Goal: Find specific page/section: Find specific page/section

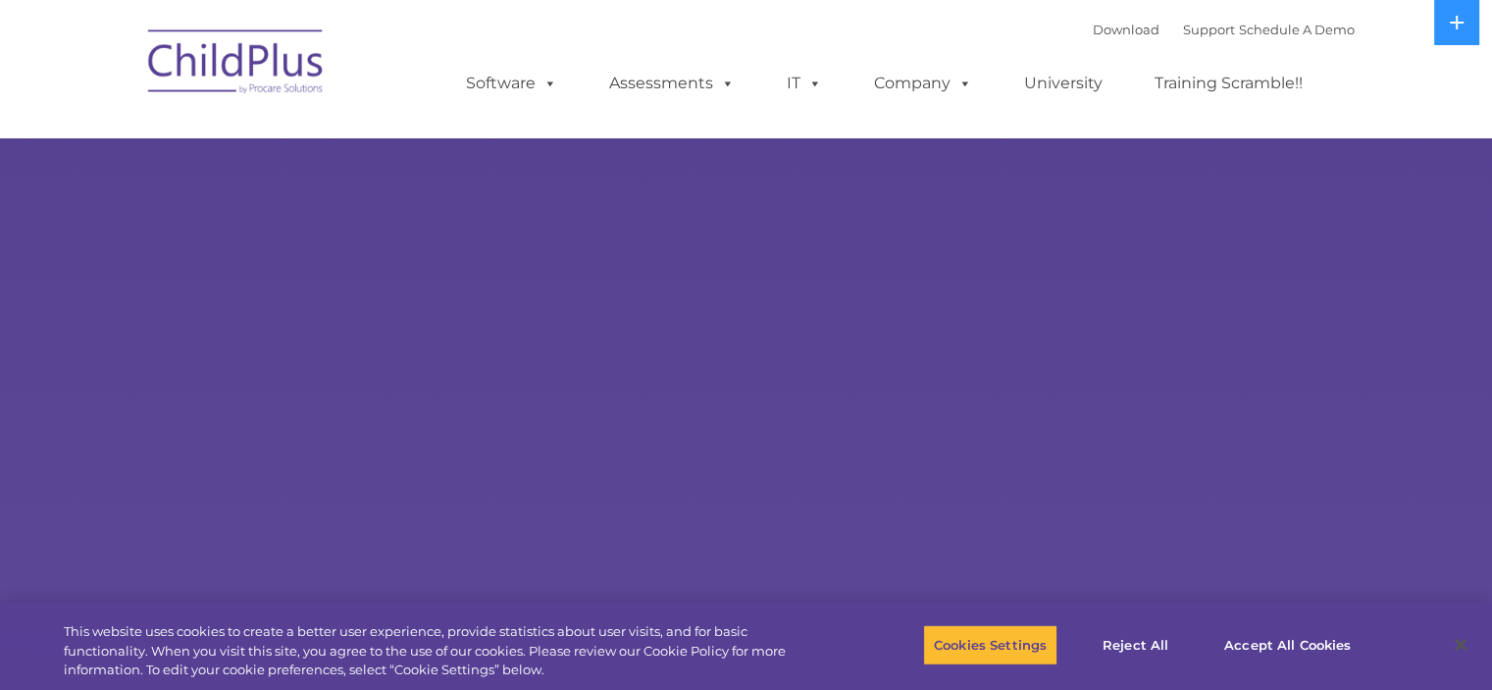
select select "MEDIUM"
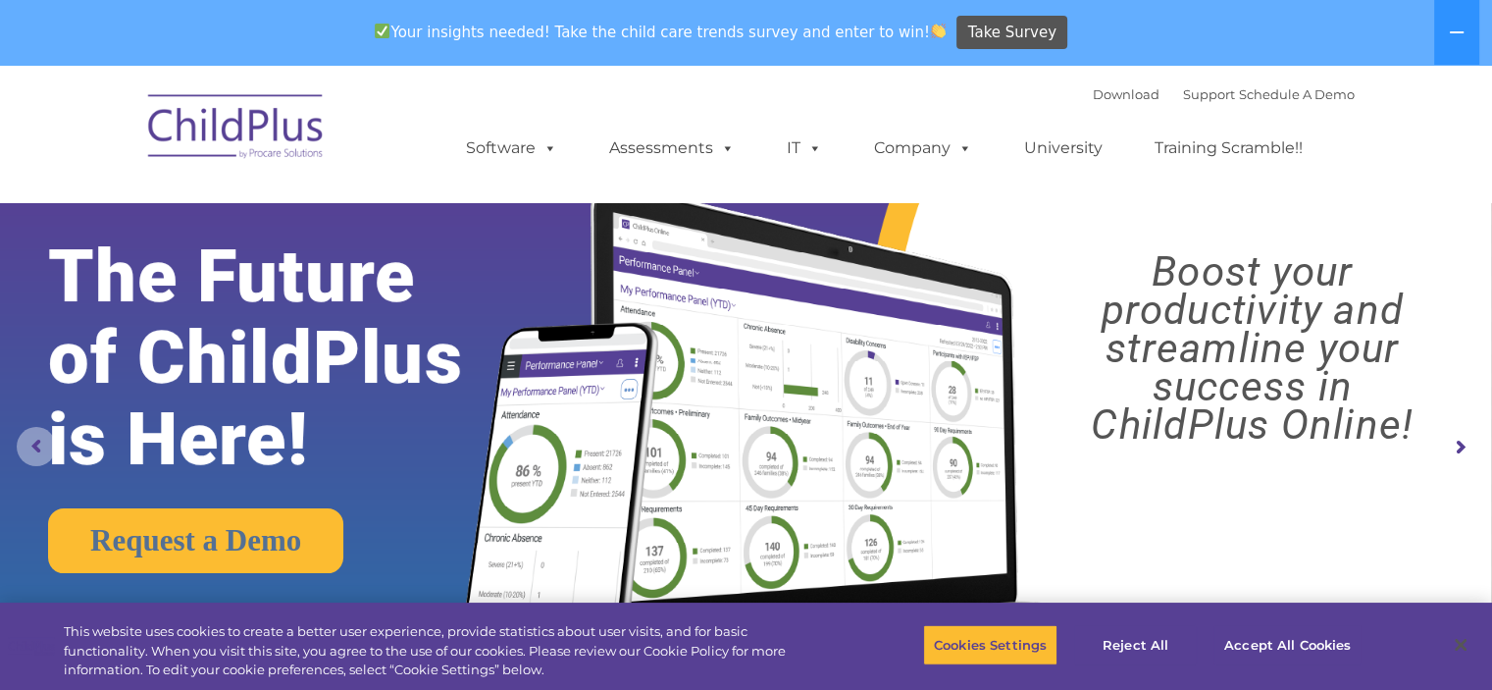
click at [39, 454] on rs-arrow at bounding box center [36, 446] width 39 height 39
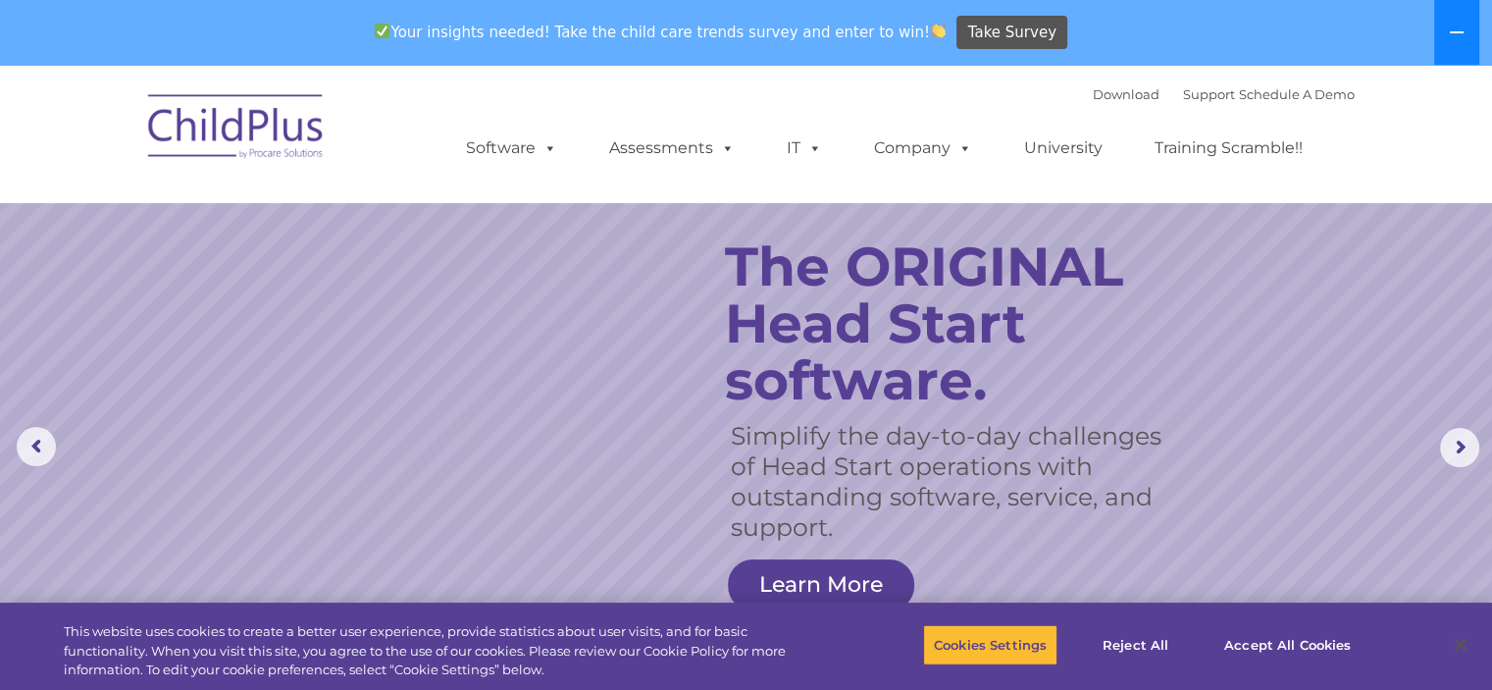
click at [1448, 36] on button at bounding box center [1456, 32] width 45 height 65
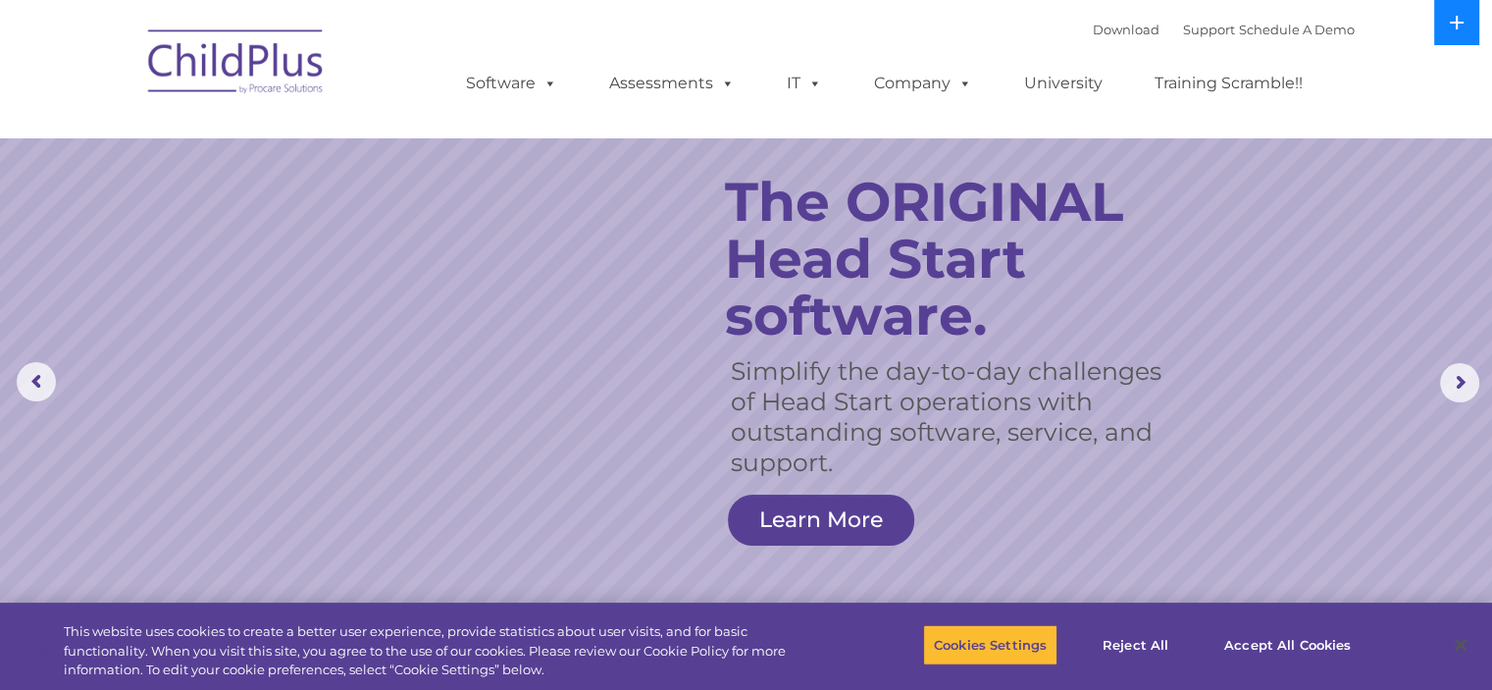
click at [1448, 36] on button at bounding box center [1456, 22] width 45 height 45
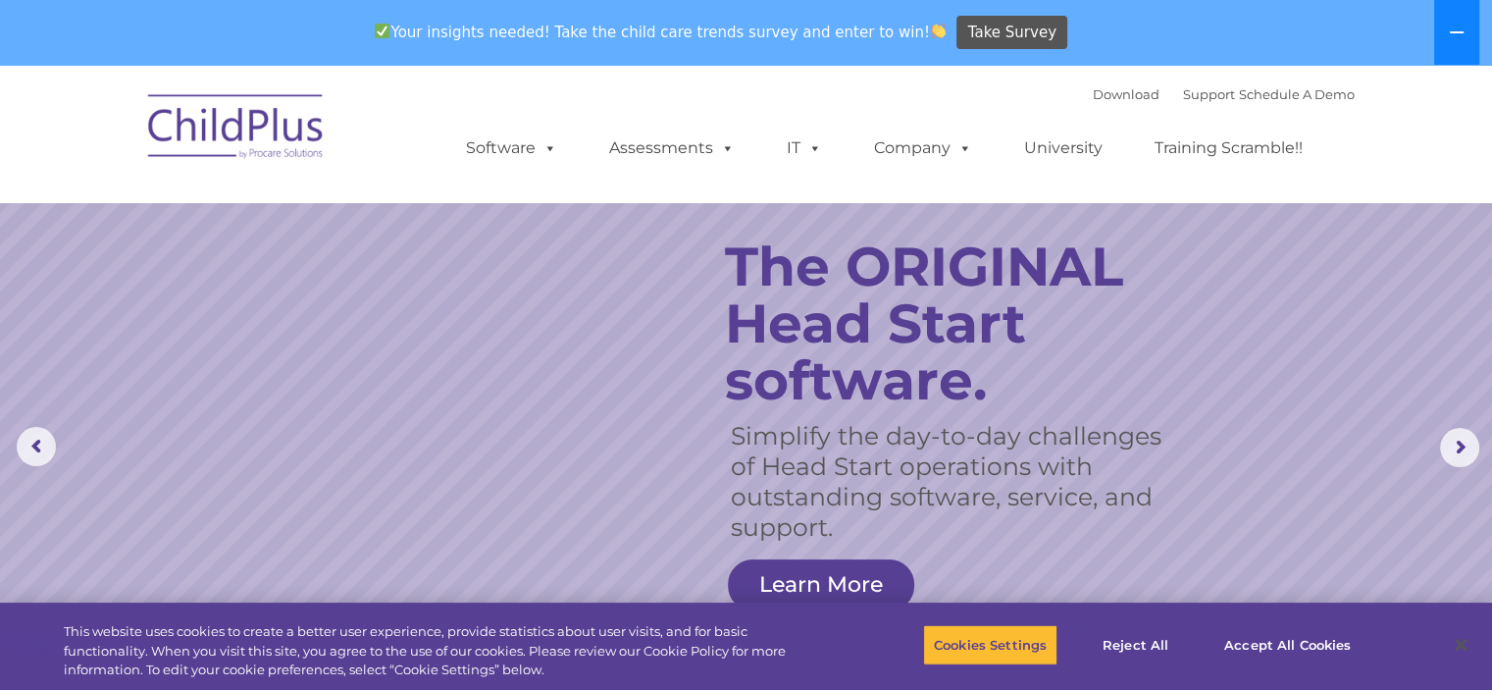
click at [1448, 36] on button at bounding box center [1456, 32] width 45 height 65
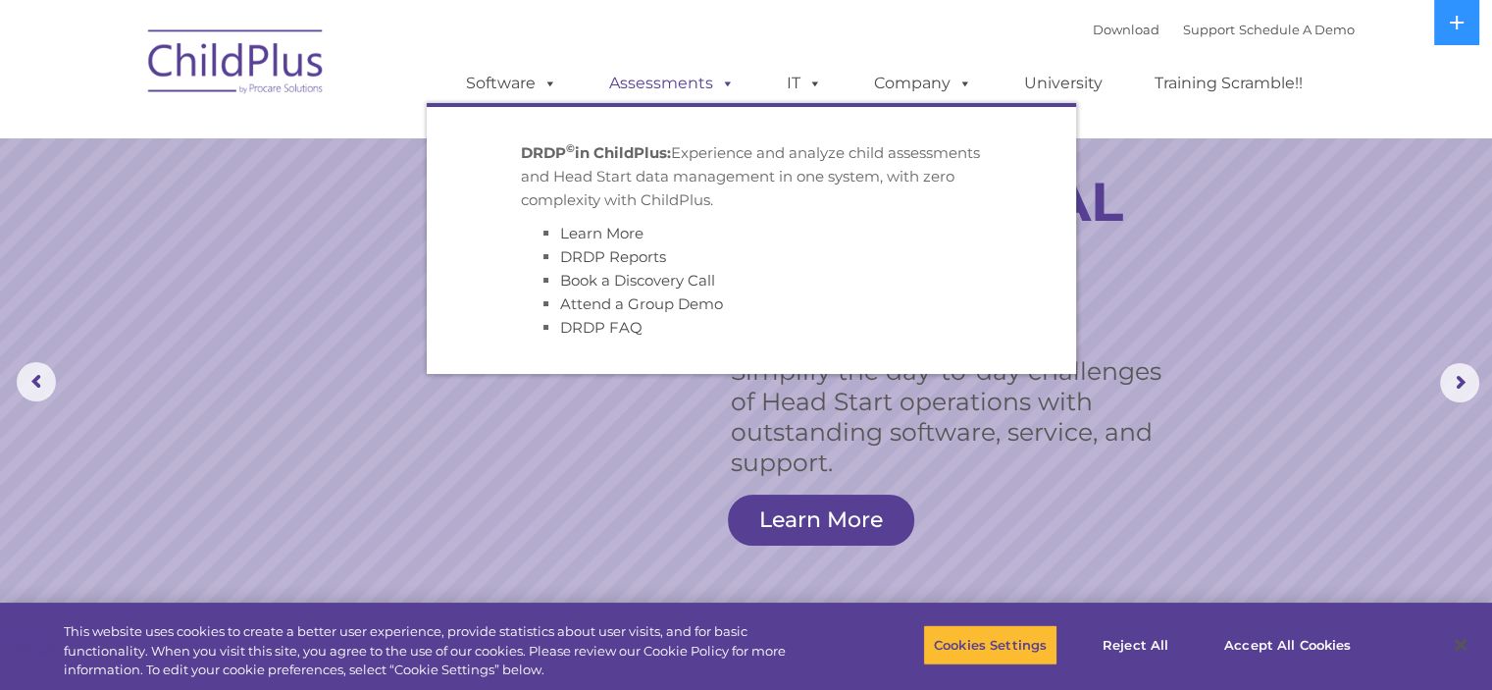
click at [680, 84] on link "Assessments" at bounding box center [672, 83] width 165 height 39
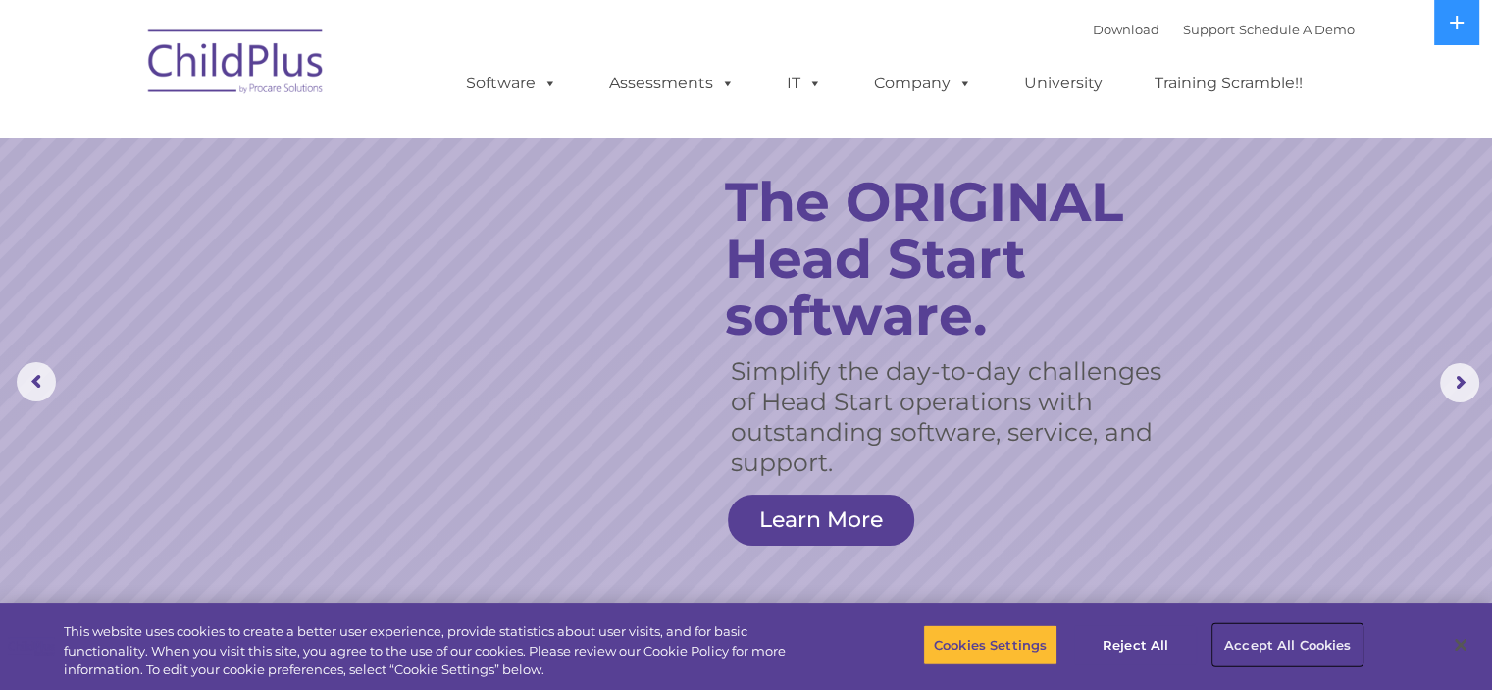
click at [1269, 646] on button "Accept All Cookies" at bounding box center [1287, 644] width 148 height 41
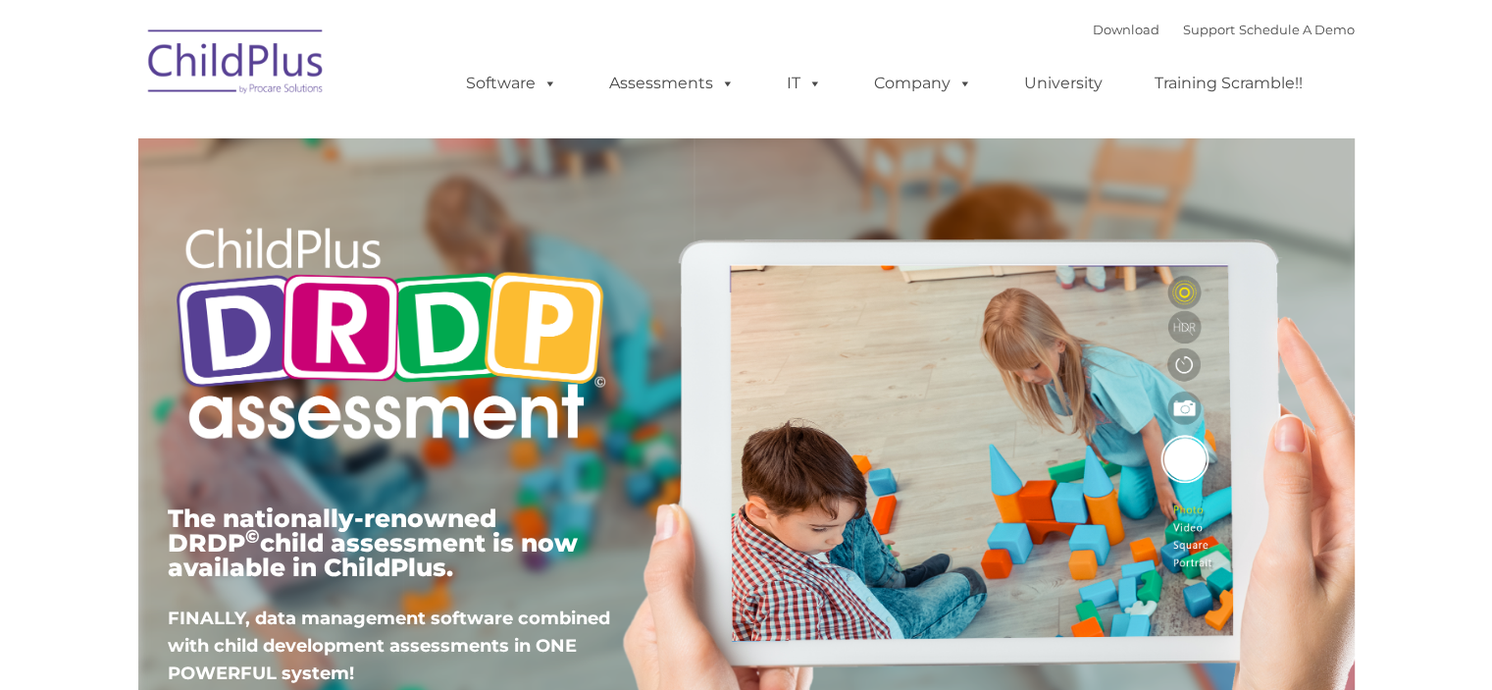
type input ""
